Goal: Task Accomplishment & Management: Complete application form

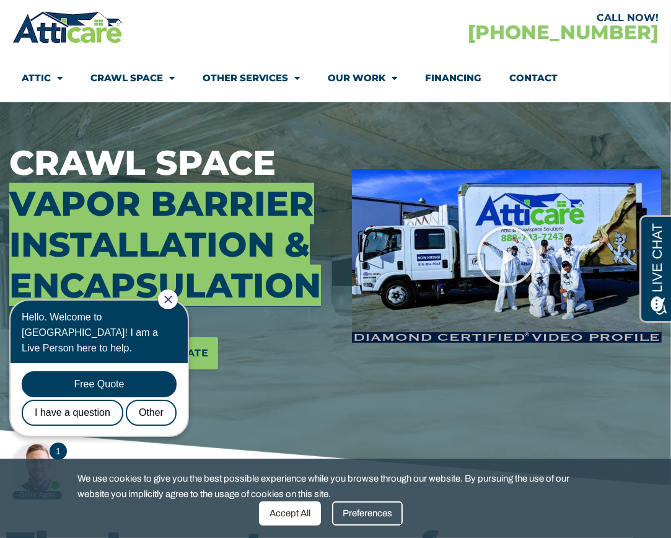
scroll to position [124, 0]
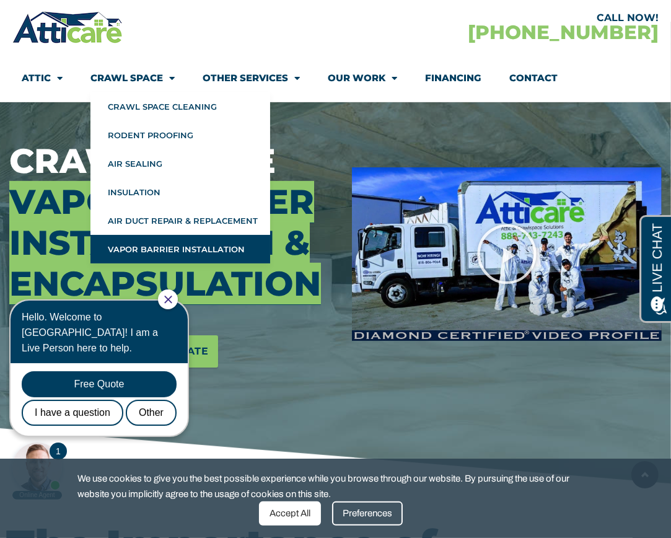
click at [155, 252] on link "Vapor Barrier Installation" at bounding box center [180, 249] width 180 height 28
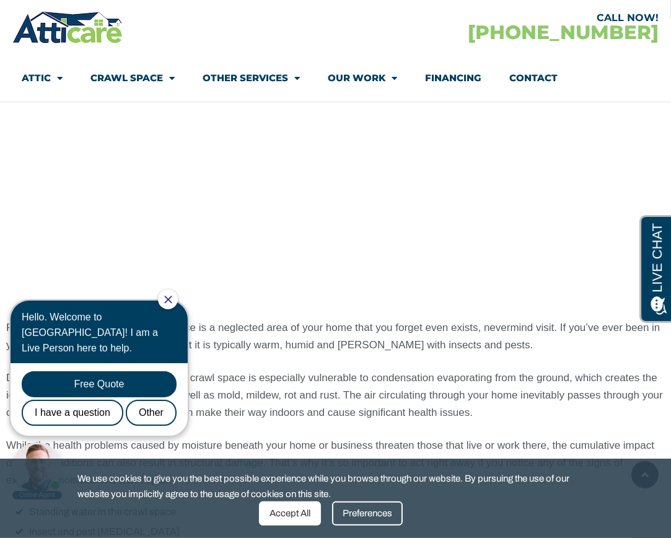
scroll to position [991, 0]
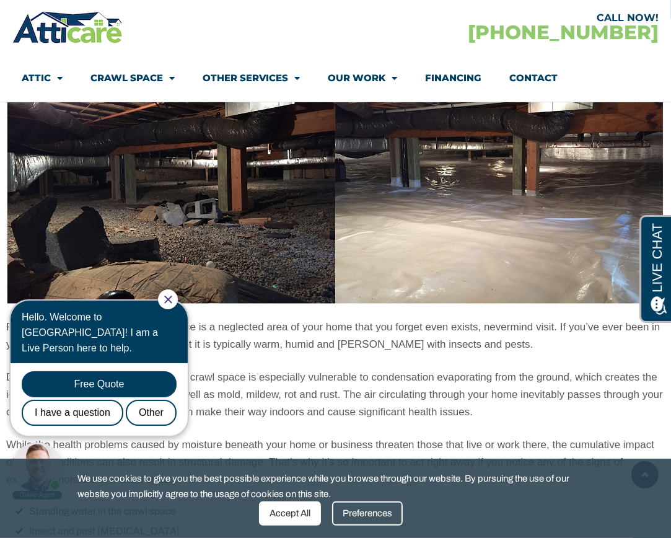
click at [172, 302] on div at bounding box center [168, 299] width 20 height 20
click at [178, 296] on div at bounding box center [168, 299] width 20 height 20
click at [172, 301] on icon "Close Chat" at bounding box center [168, 299] width 8 height 8
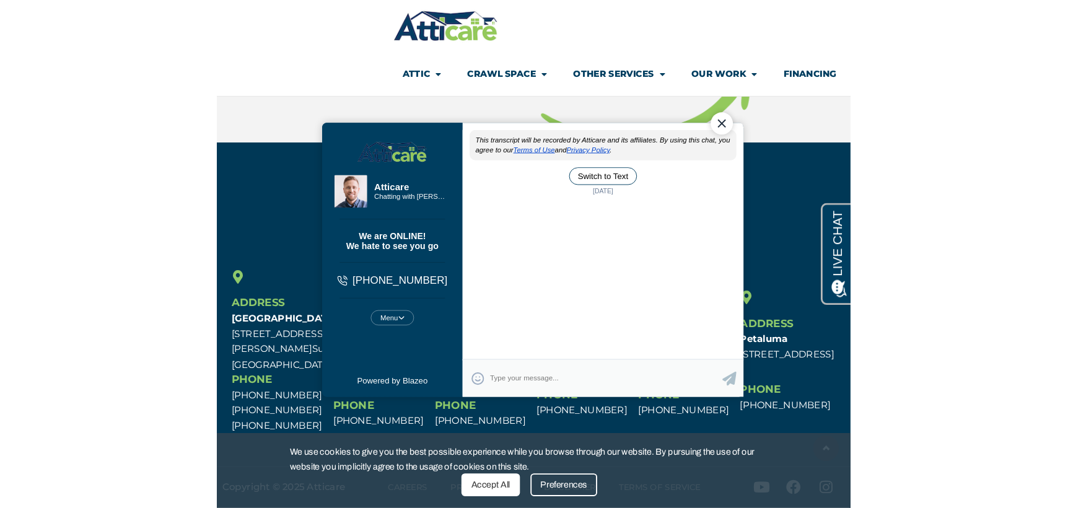
scroll to position [5732, 0]
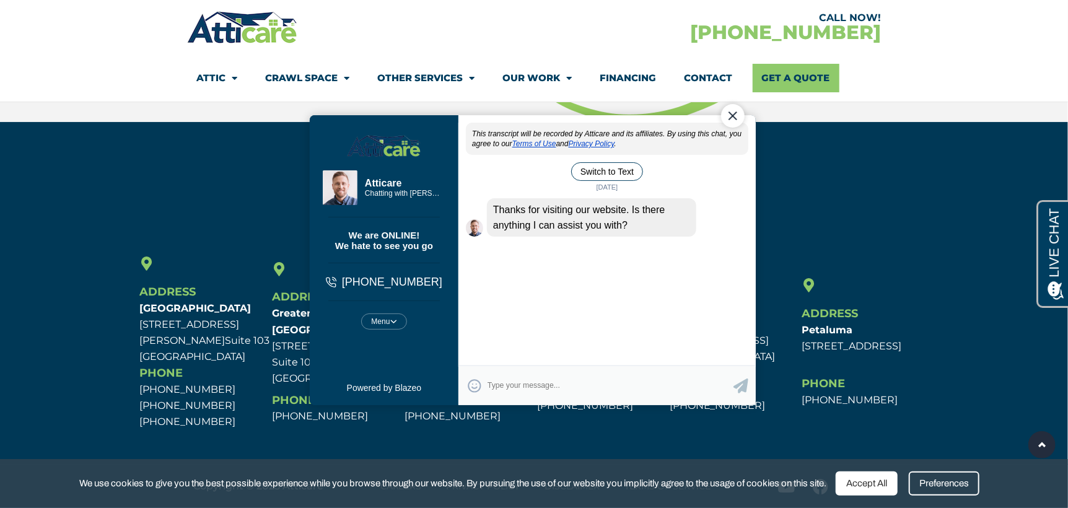
click at [670, 107] on div "Close Chat" at bounding box center [733, 115] width 24 height 24
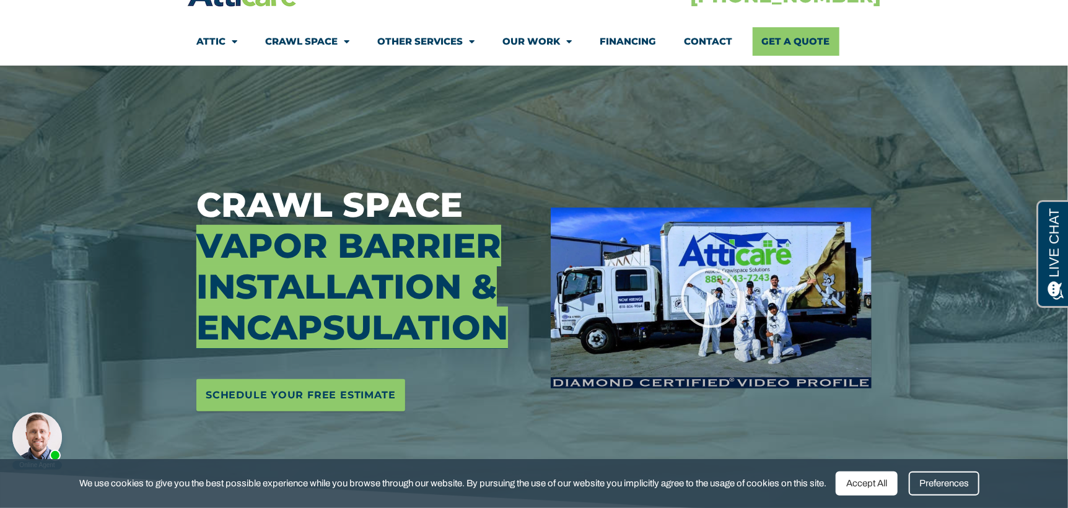
scroll to position [94, 0]
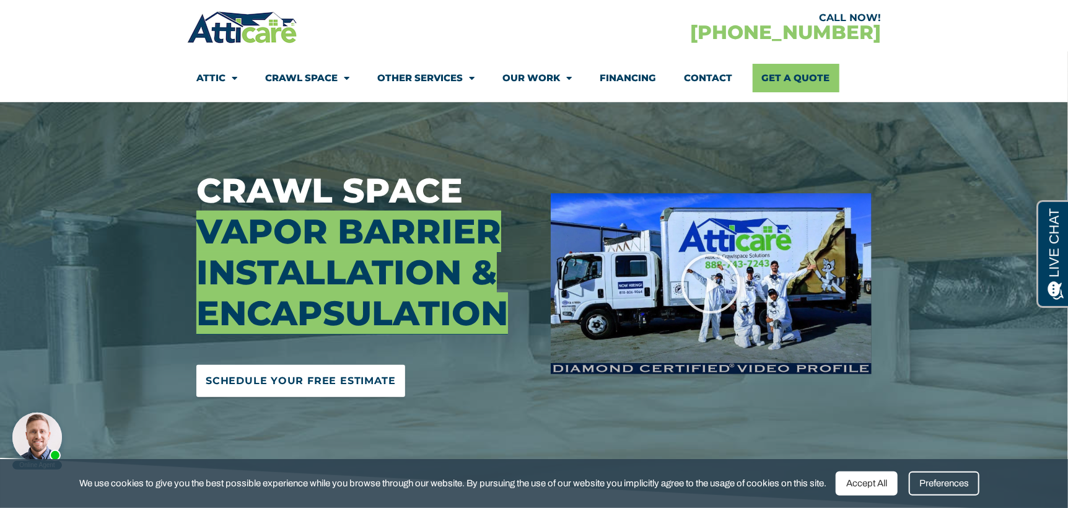
click at [263, 379] on span "Schedule Your Free Estimate" at bounding box center [301, 381] width 190 height 20
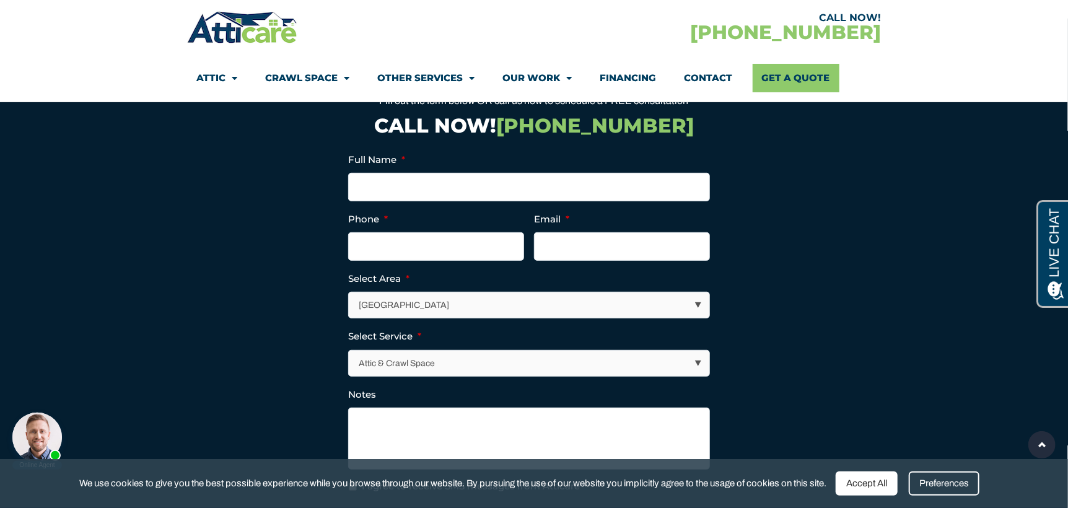
scroll to position [3176, 0]
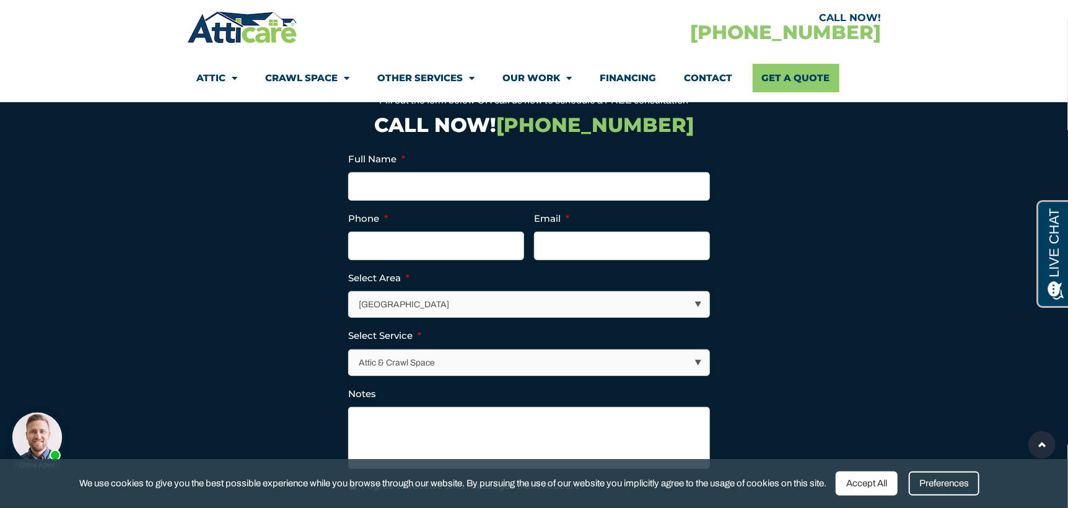
click at [670, 292] on select "[GEOGRAPHIC_DATA] [GEOGRAPHIC_DATA] [US_STATE] / [US_STATE] Area Other Areas" at bounding box center [529, 304] width 361 height 25
click at [349, 292] on select "[GEOGRAPHIC_DATA] [GEOGRAPHIC_DATA] [US_STATE] / [US_STATE] Area Other Areas" at bounding box center [529, 304] width 361 height 25
click at [408, 292] on select "[GEOGRAPHIC_DATA] [GEOGRAPHIC_DATA] [US_STATE] / [US_STATE] Area Other Areas" at bounding box center [529, 304] width 361 height 25
select select "[GEOGRAPHIC_DATA]"
click at [349, 292] on select "[GEOGRAPHIC_DATA] [GEOGRAPHIC_DATA] [US_STATE] / [US_STATE] Area Other Areas" at bounding box center [529, 304] width 361 height 25
